Goal: Transaction & Acquisition: Subscribe to service/newsletter

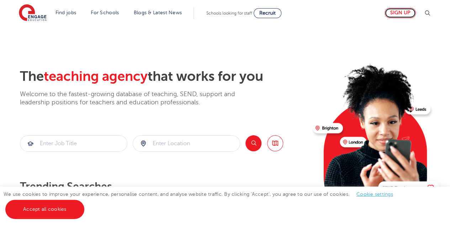
click at [402, 16] on link "Sign up" at bounding box center [400, 13] width 31 height 10
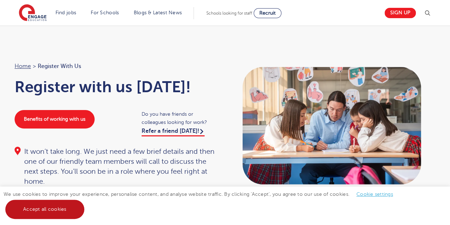
click at [45, 210] on link "Accept all cookies" at bounding box center [44, 209] width 79 height 19
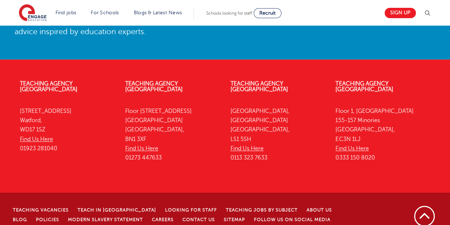
scroll to position [1650, 0]
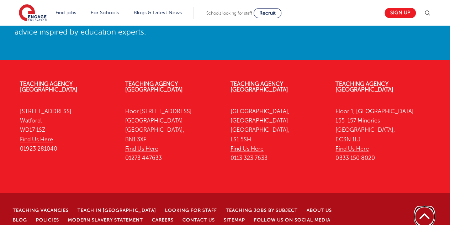
click at [425, 205] on link "Back to top" at bounding box center [425, 216] width 22 height 22
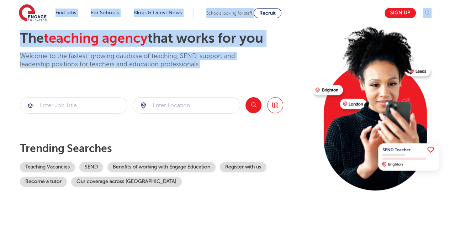
scroll to position [0, 0]
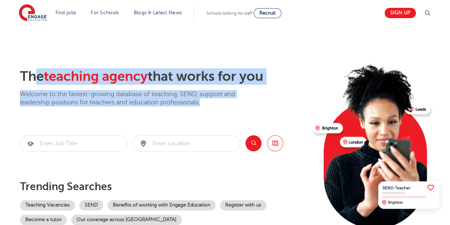
drag, startPoint x: 42, startPoint y: 83, endPoint x: 39, endPoint y: -25, distance: 108.0
